Goal: Information Seeking & Learning: Understand process/instructions

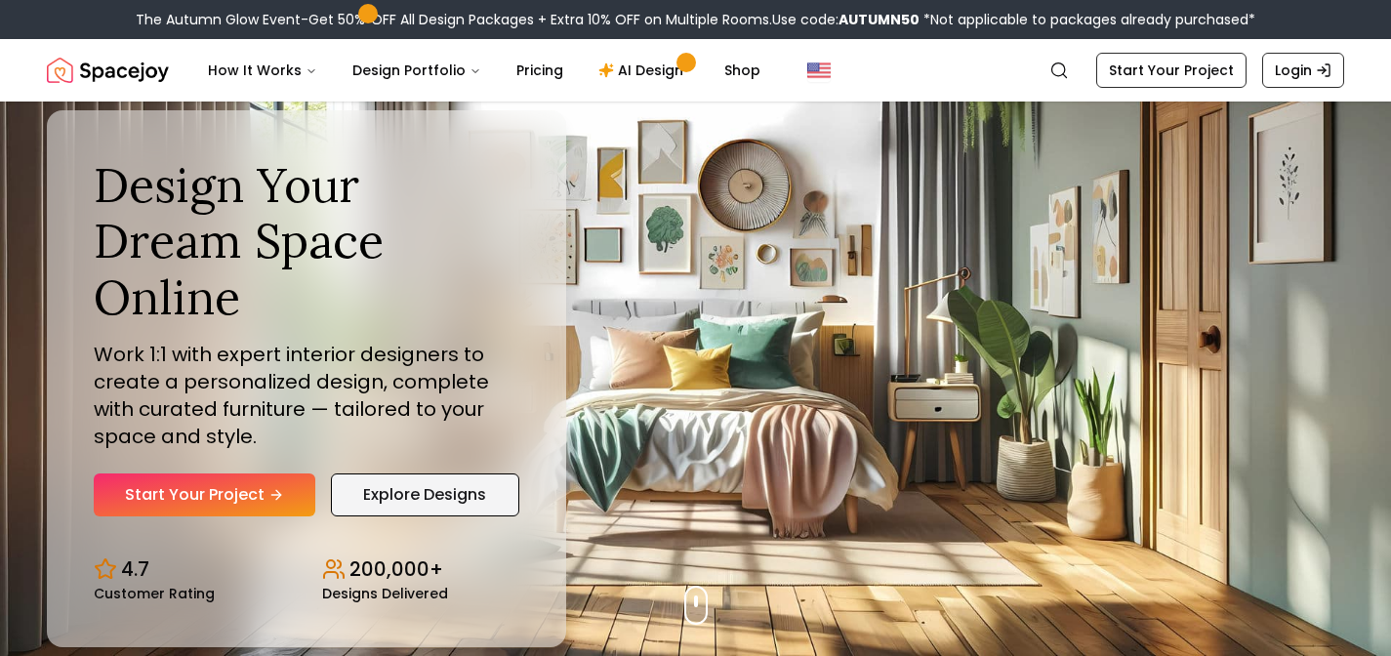
click at [414, 473] on link "Explore Designs" at bounding box center [425, 494] width 188 height 43
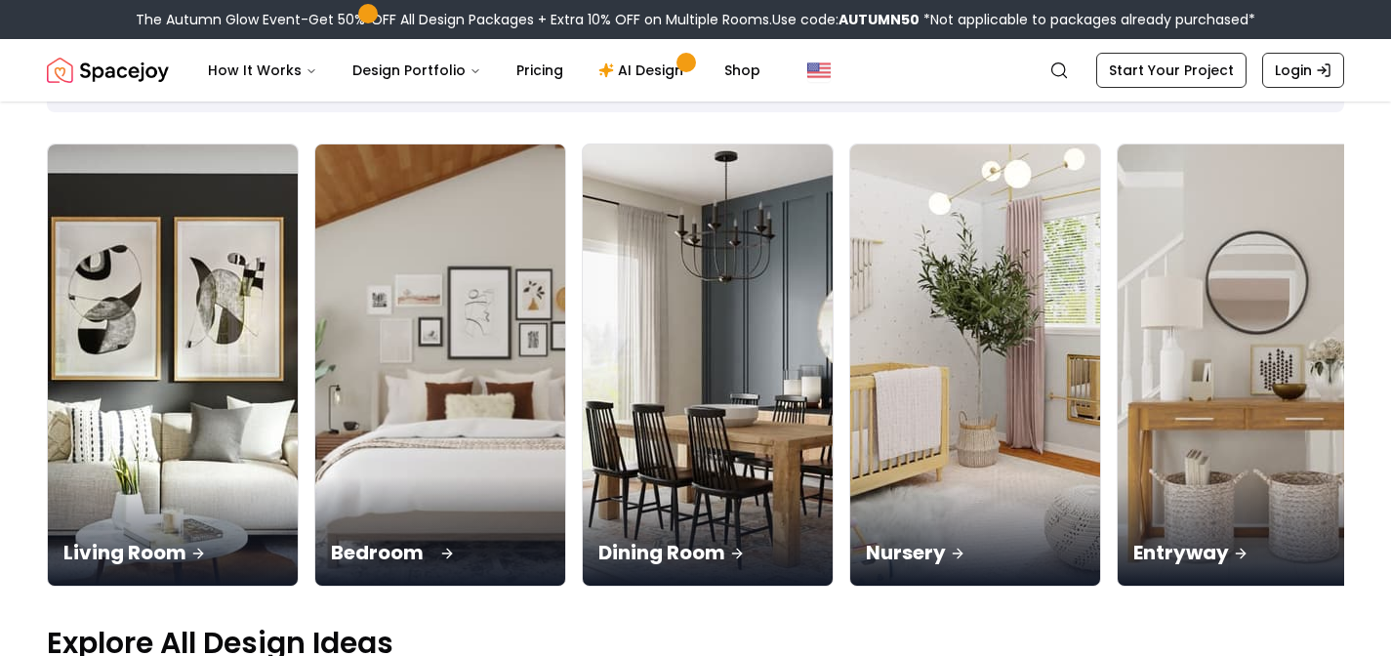
scroll to position [147, 0]
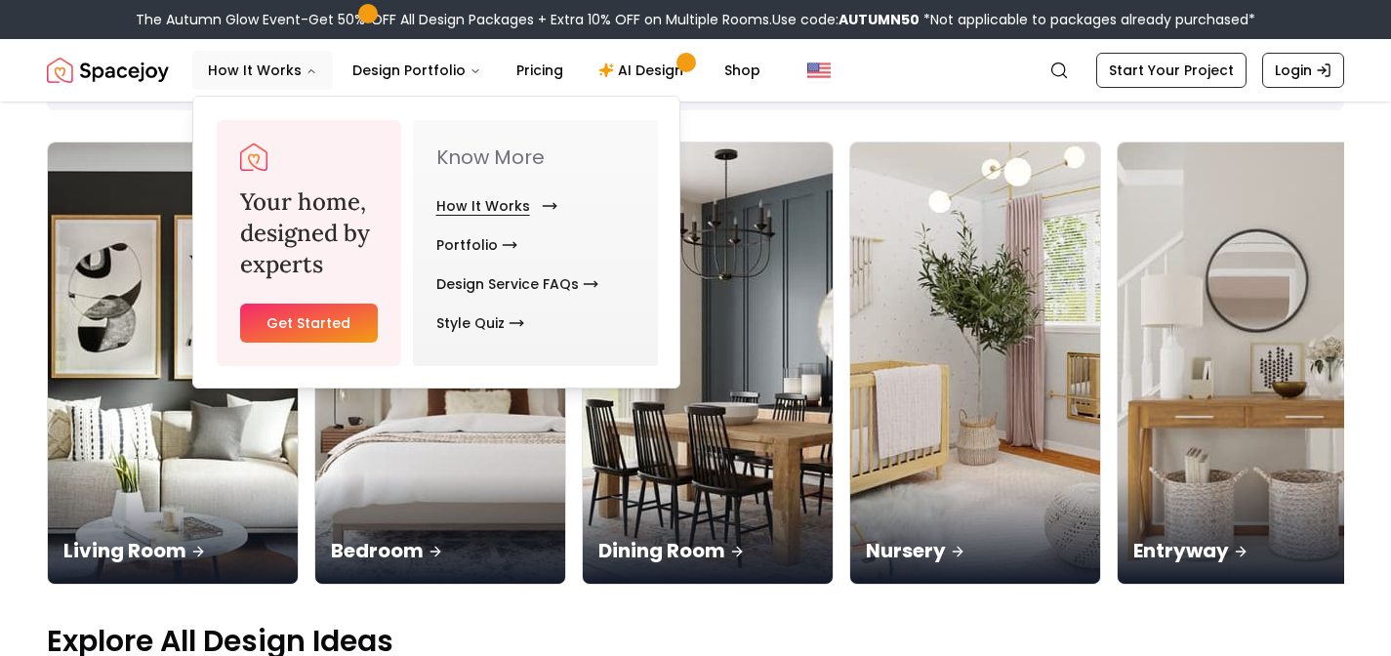
click at [489, 199] on link "How It Works" at bounding box center [492, 205] width 113 height 39
